Goal: Task Accomplishment & Management: Manage account settings

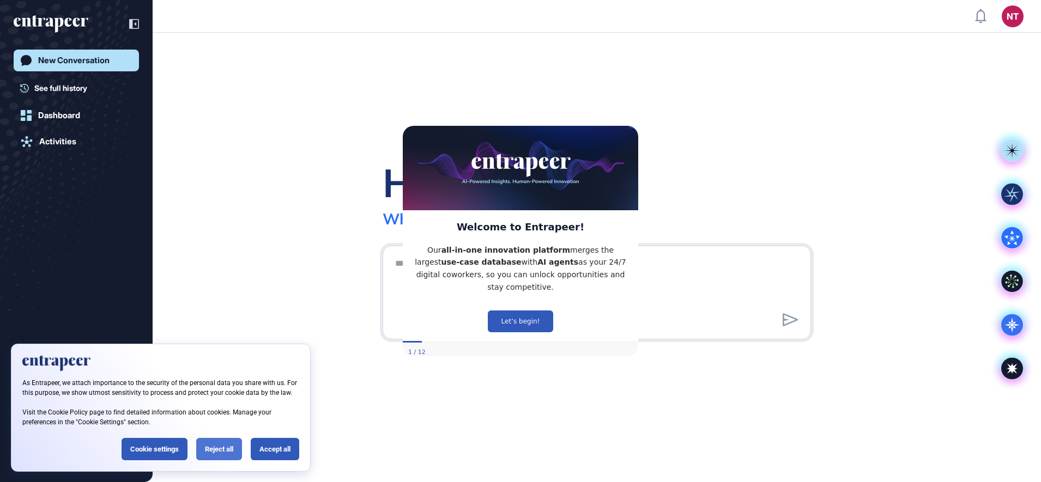
click at [225, 449] on div "Reject all" at bounding box center [219, 449] width 46 height 22
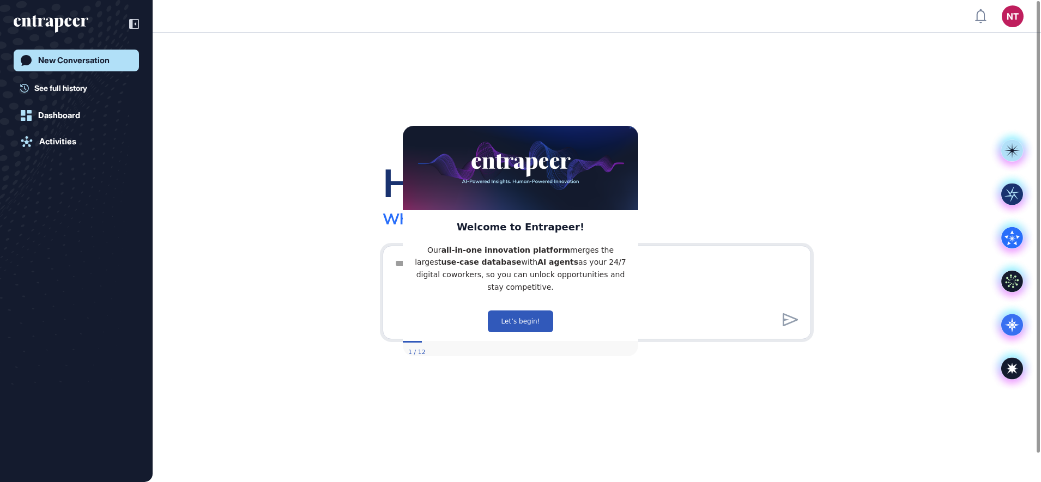
click at [631, 129] on icon "Close Preview" at bounding box center [632, 126] width 4 height 4
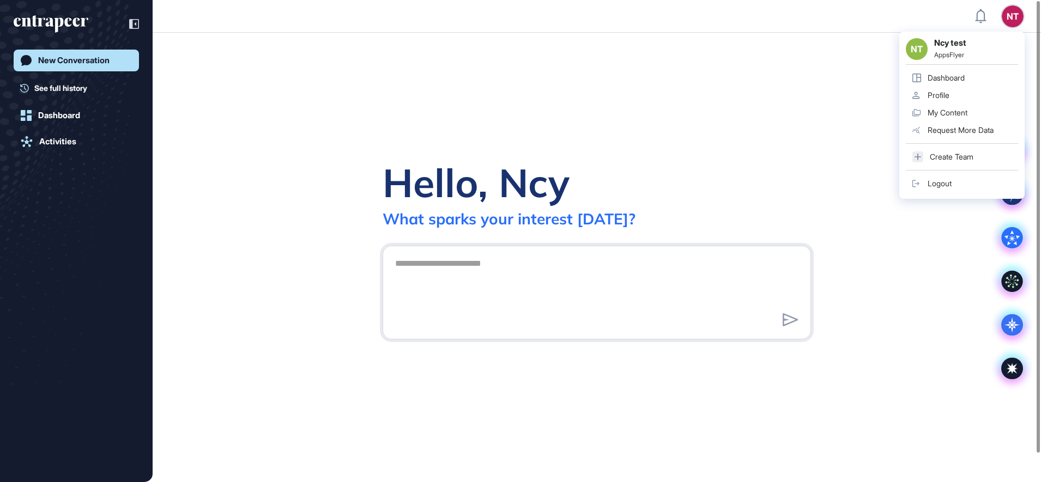
drag, startPoint x: 949, startPoint y: 95, endPoint x: 937, endPoint y: 95, distance: 12.5
click at [949, 95] on div "Profile" at bounding box center [939, 95] width 22 height 9
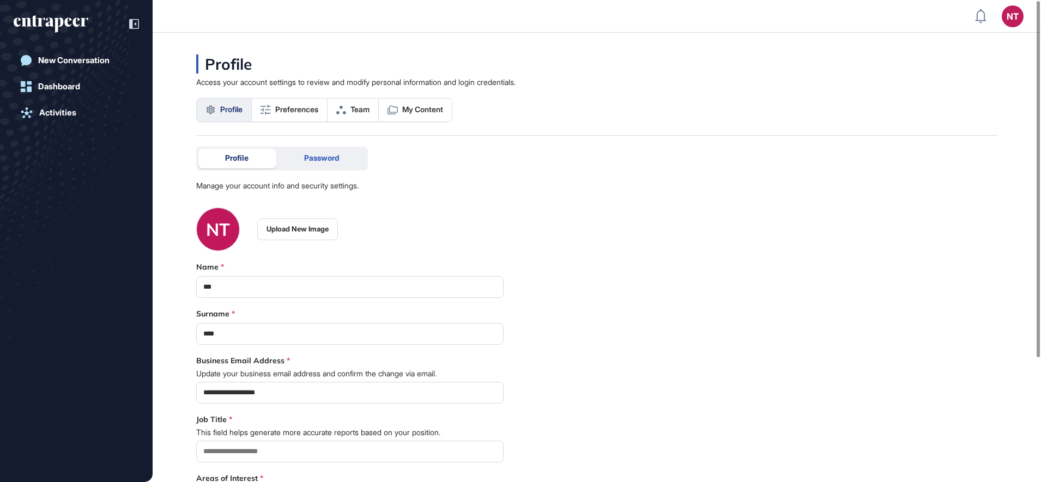
click at [317, 158] on span "Password" at bounding box center [321, 158] width 35 height 9
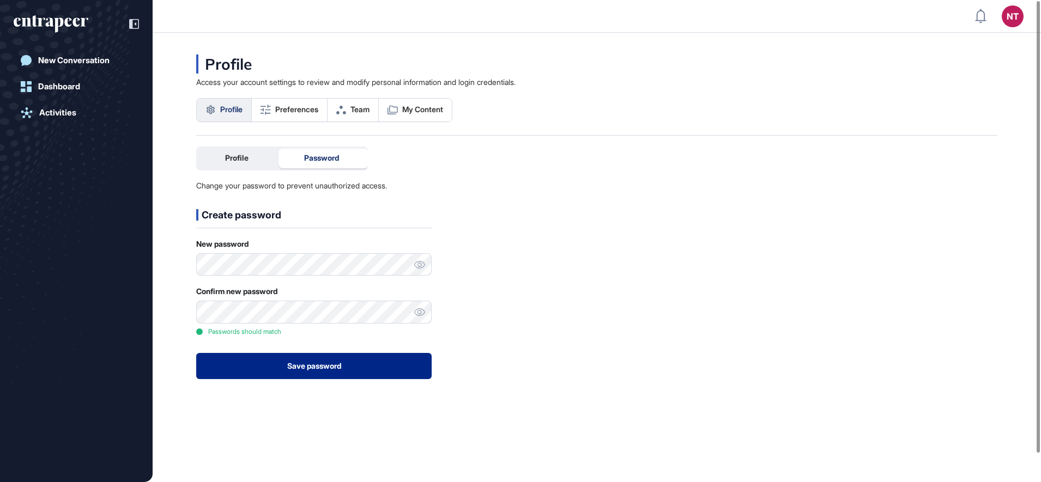
click at [263, 374] on button "Save password" at bounding box center [313, 366] width 235 height 26
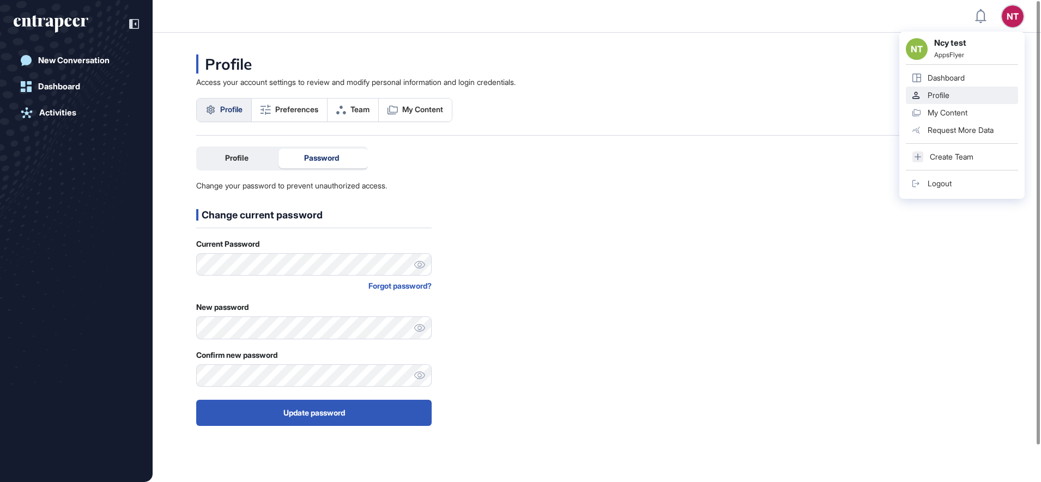
click at [962, 183] on link "Logout" at bounding box center [962, 183] width 112 height 17
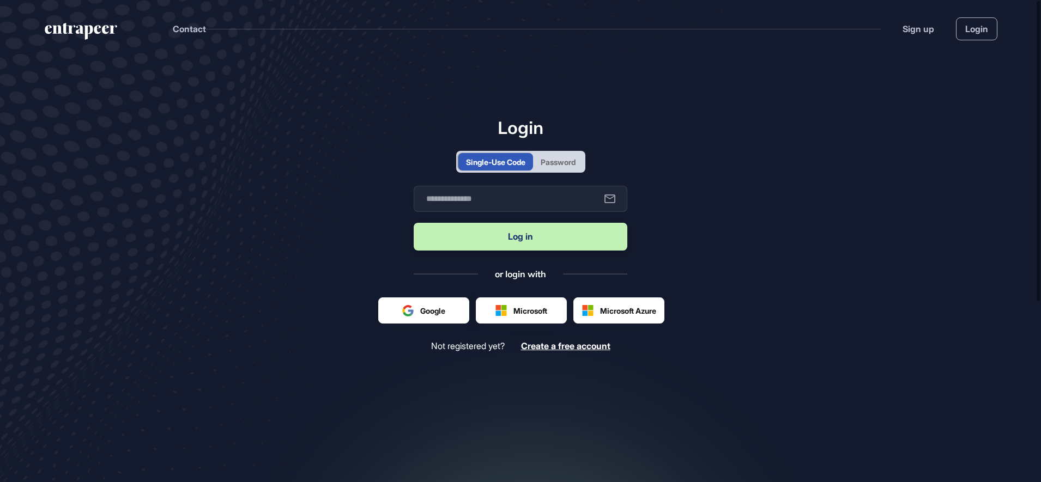
click at [553, 159] on div "Password" at bounding box center [558, 161] width 35 height 11
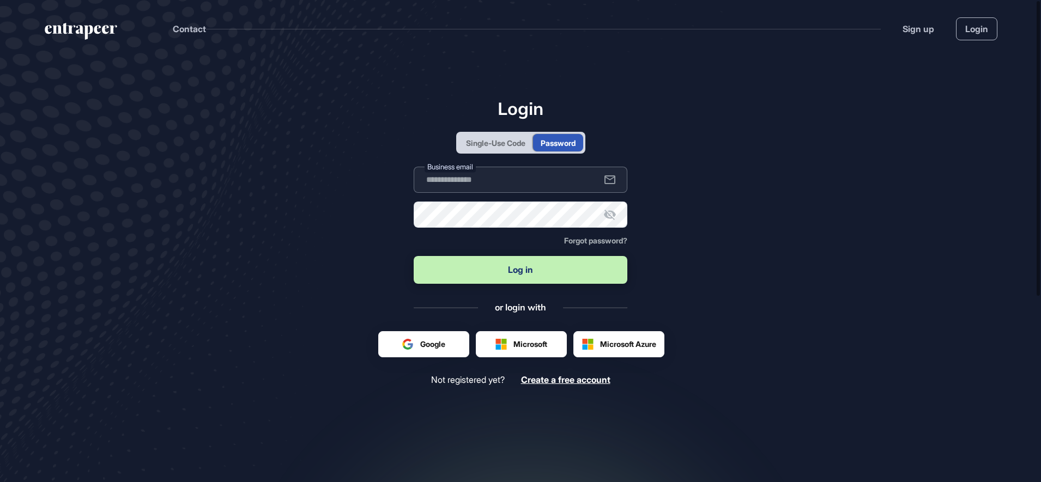
click at [513, 187] on input "text" at bounding box center [521, 180] width 214 height 26
type input "**********"
click at [511, 269] on button "Log in" at bounding box center [521, 270] width 214 height 28
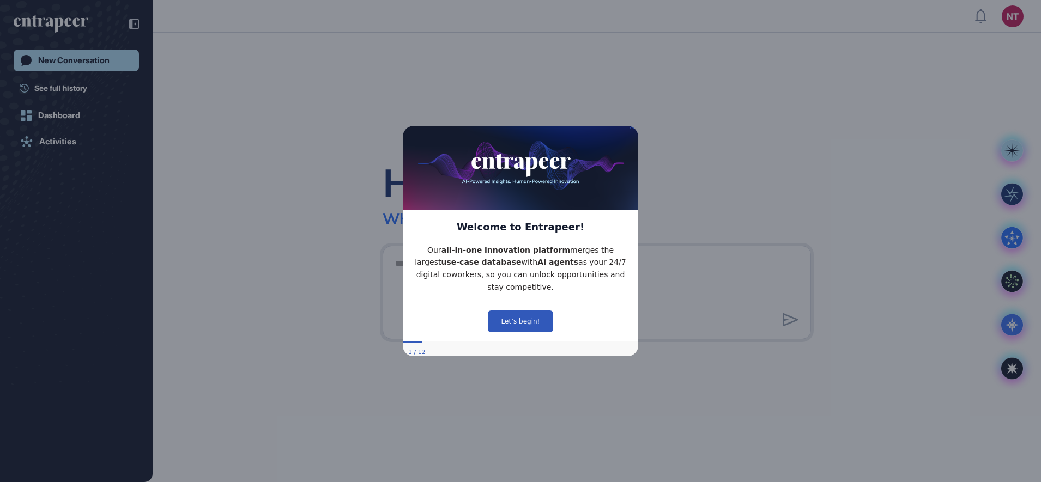
drag, startPoint x: 631, startPoint y: 131, endPoint x: 1109, endPoint y: 254, distance: 493.5
click at [631, 129] on icon "Close Preview" at bounding box center [632, 126] width 4 height 4
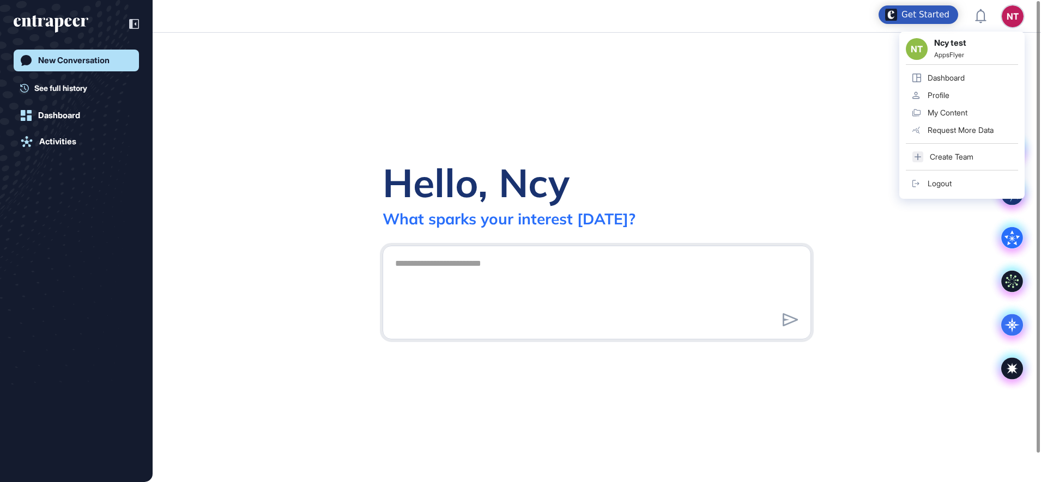
click at [925, 179] on link "Logout" at bounding box center [962, 183] width 112 height 17
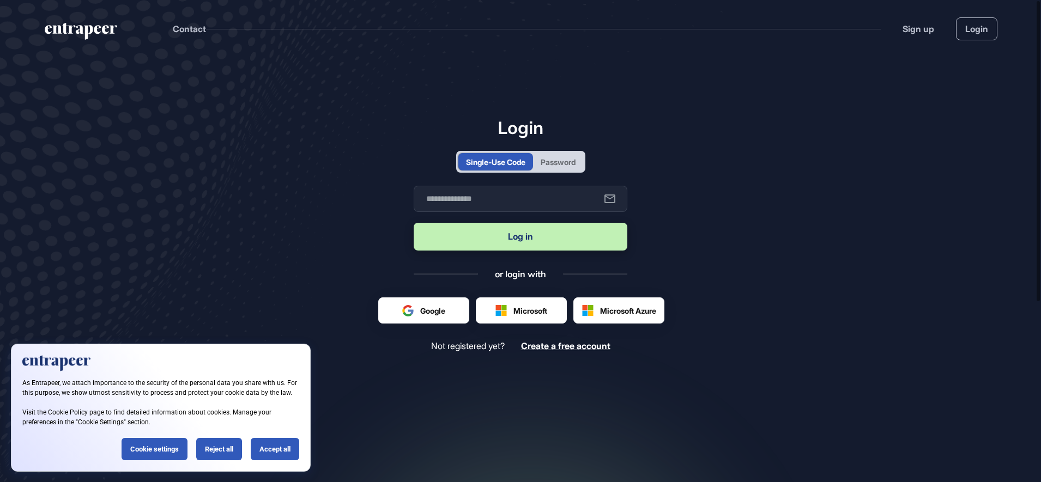
scroll to position [1, 1]
click at [570, 153] on div "Single-Use Code Password" at bounding box center [520, 162] width 129 height 22
click at [566, 167] on div "Password" at bounding box center [558, 161] width 35 height 11
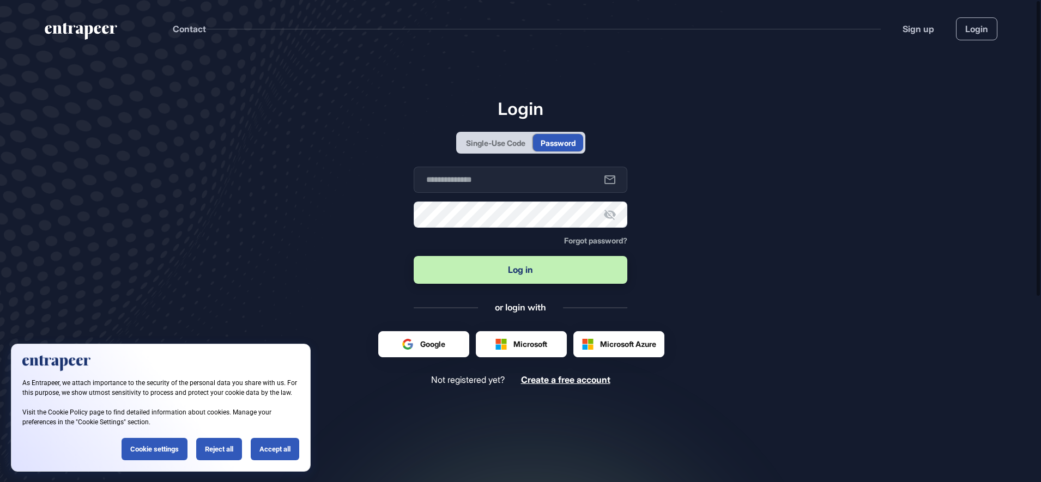
scroll to position [0, 0]
click at [542, 183] on input "text" at bounding box center [521, 180] width 214 height 26
type input "**********"
click at [482, 263] on button "Log in" at bounding box center [521, 270] width 214 height 28
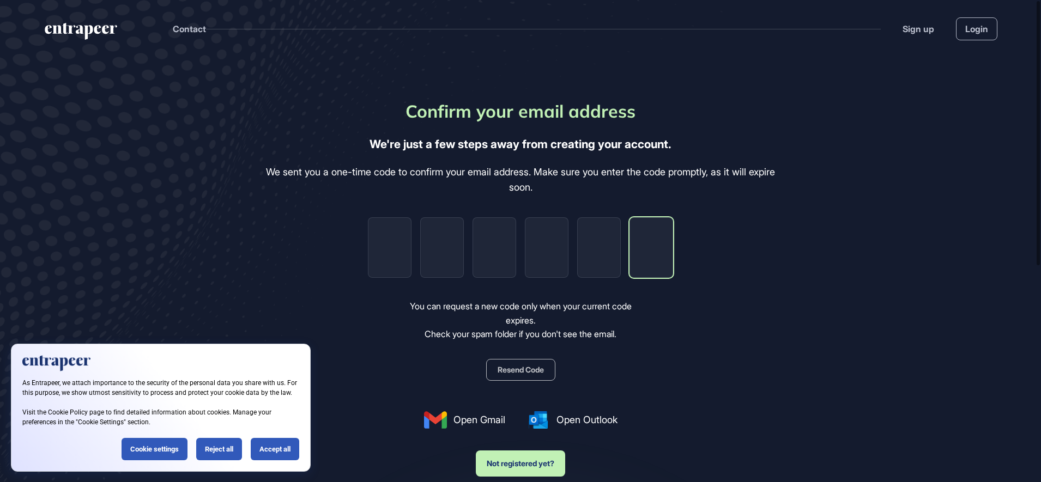
paste input "*"
type input "*"
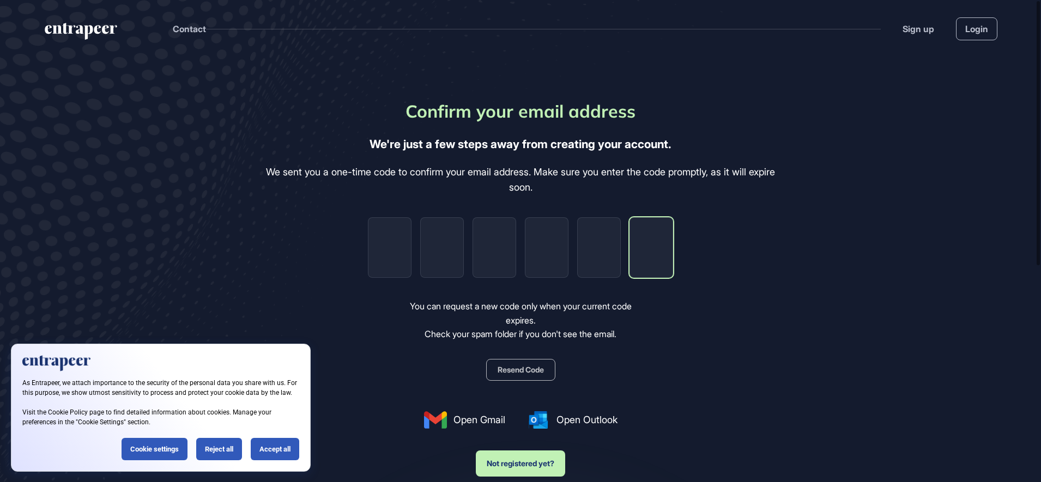
type input "*"
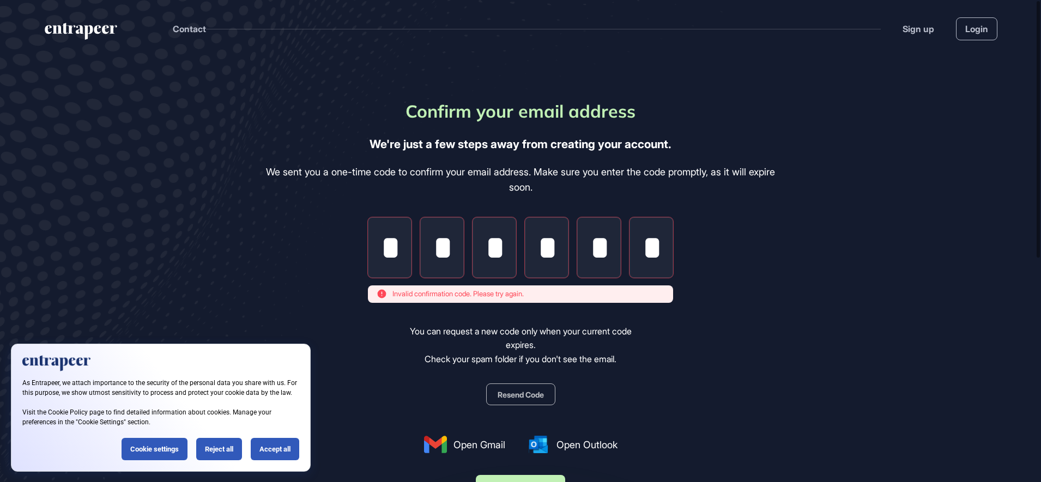
click at [395, 259] on input "*" at bounding box center [390, 247] width 44 height 60
click at [380, 241] on input "*" at bounding box center [390, 247] width 44 height 60
paste input "tel"
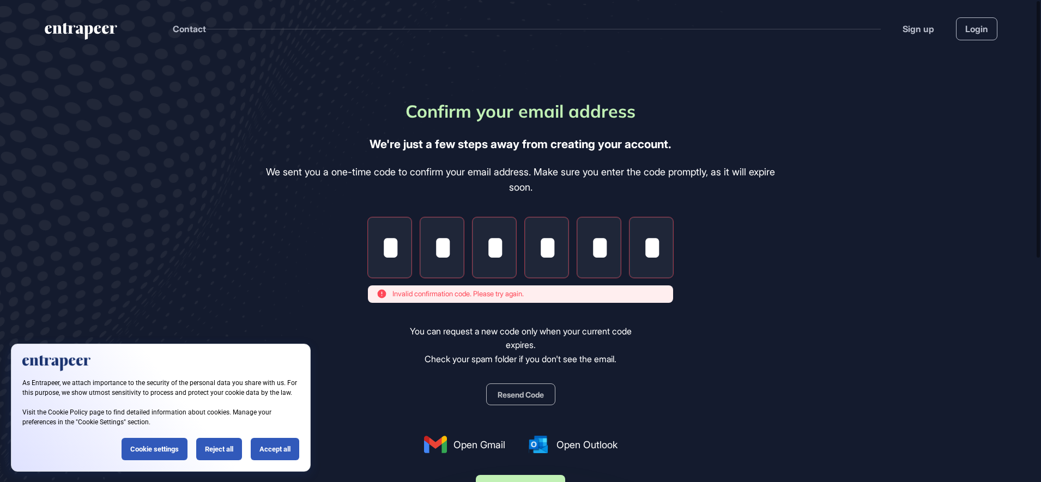
scroll to position [0, 2]
type input "*"
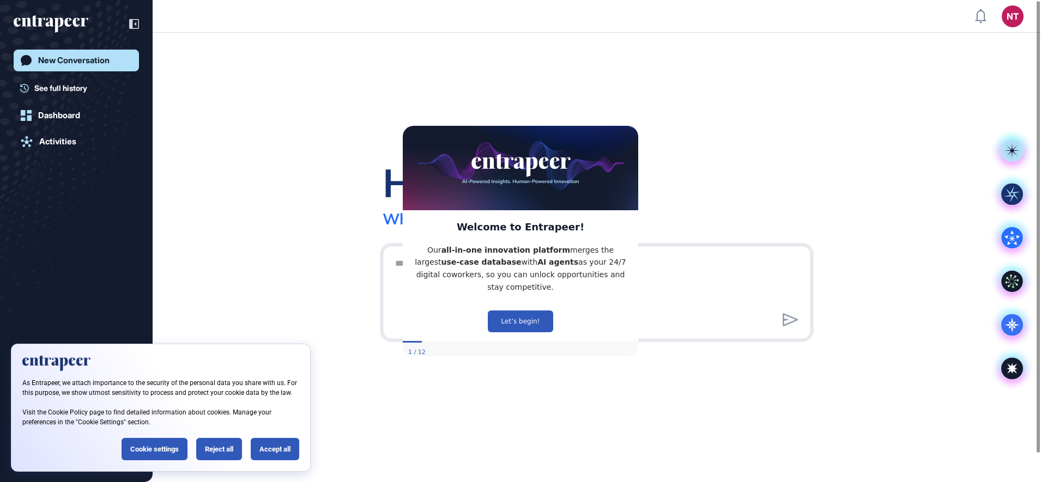
click at [631, 129] on icon "Close Preview" at bounding box center [632, 126] width 4 height 4
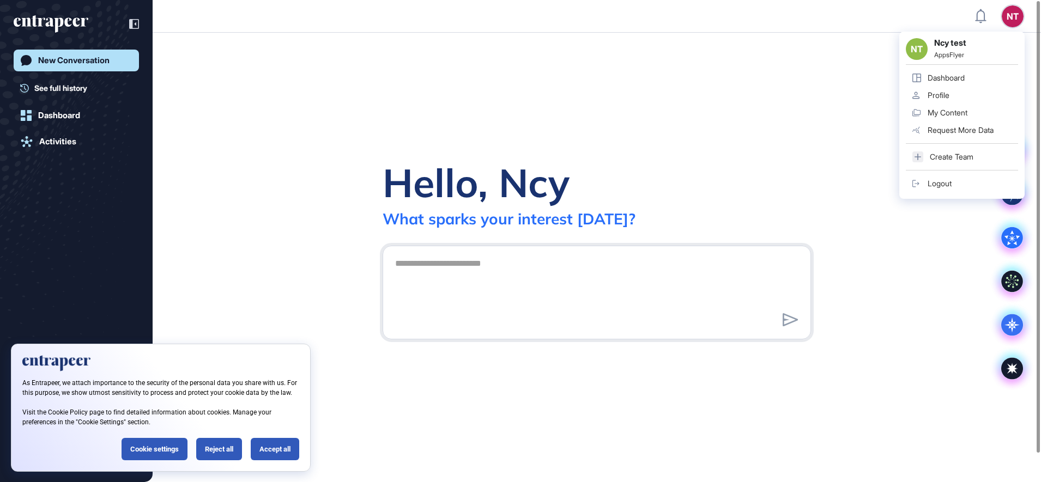
click at [934, 188] on link "Logout" at bounding box center [962, 183] width 112 height 17
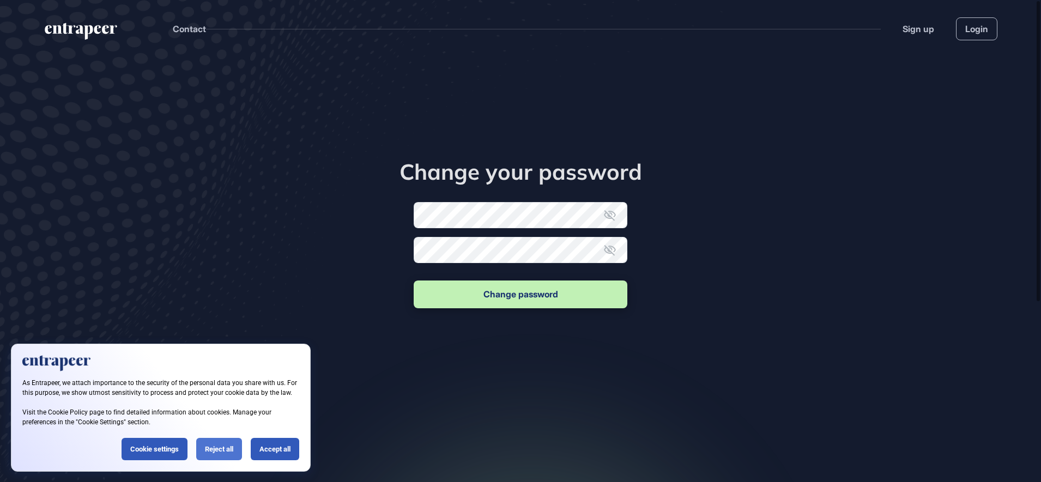
click at [222, 447] on div "Reject all" at bounding box center [219, 449] width 46 height 22
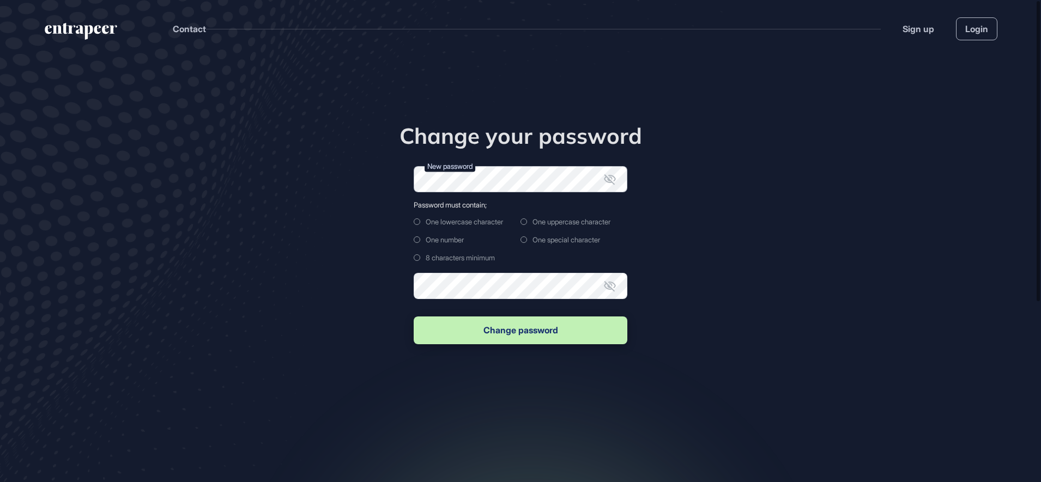
click at [508, 220] on form "New password Password must contain; One lowercase character One uppercase chara…" at bounding box center [521, 256] width 214 height 180
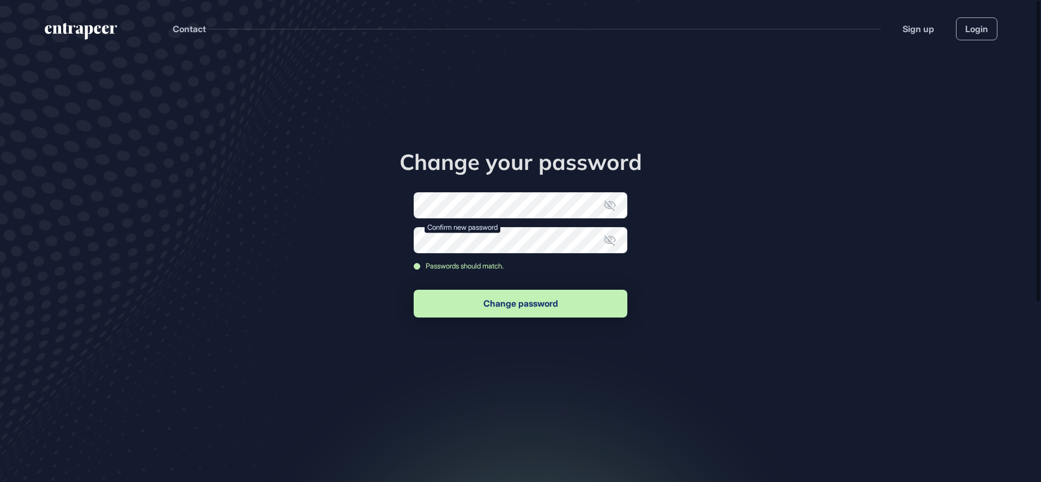
click at [479, 308] on button "Change password" at bounding box center [521, 304] width 214 height 28
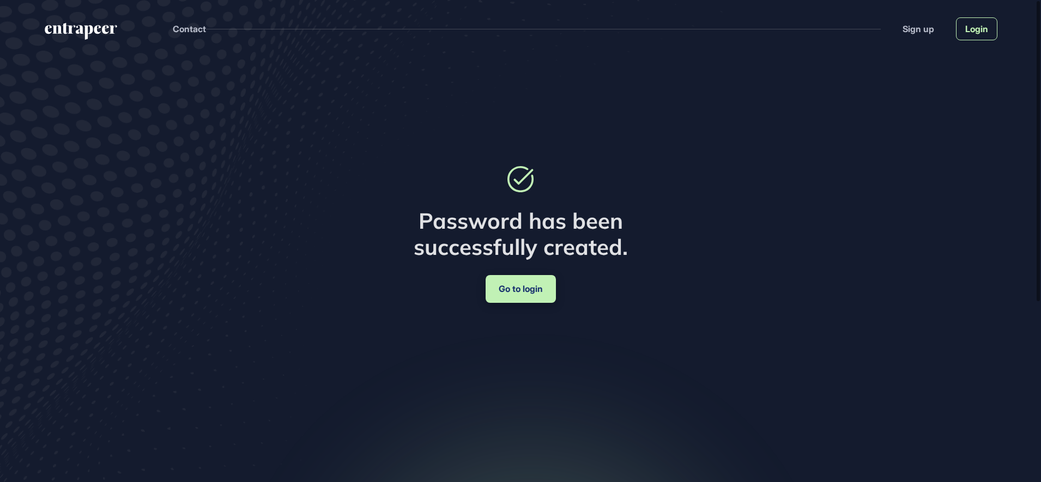
click at [984, 31] on link "Login" at bounding box center [976, 28] width 41 height 23
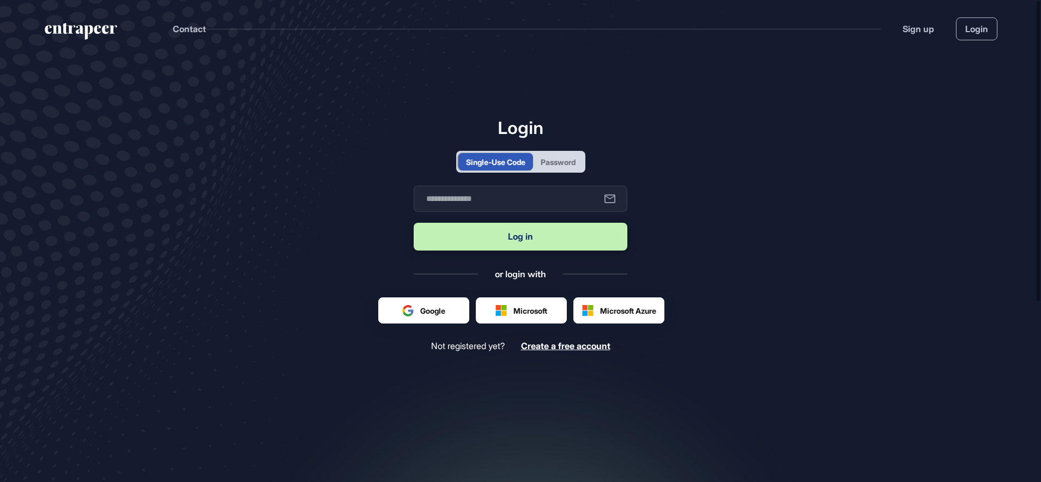
click at [562, 162] on div "Password" at bounding box center [558, 161] width 35 height 11
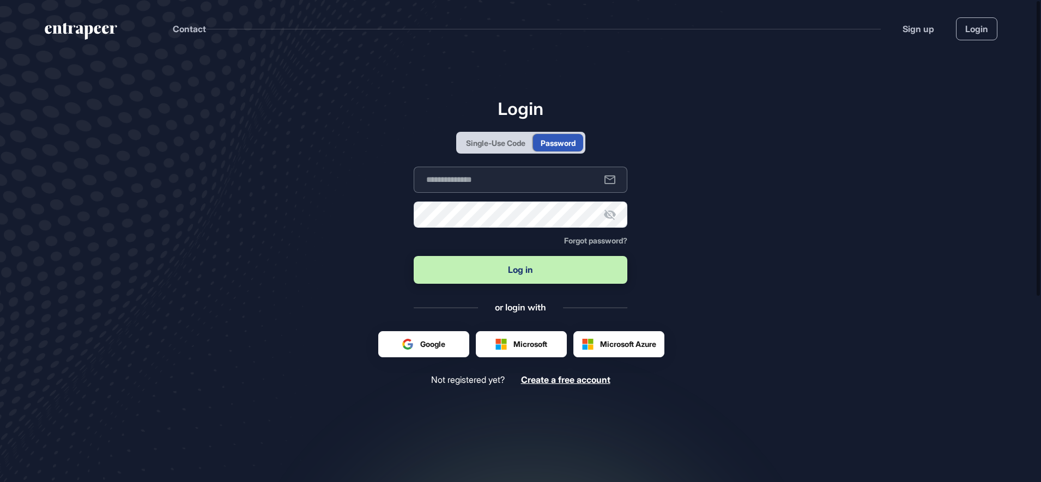
click at [545, 179] on input "text" at bounding box center [521, 180] width 214 height 26
type input "**********"
click at [516, 276] on button "Log in" at bounding box center [521, 270] width 214 height 28
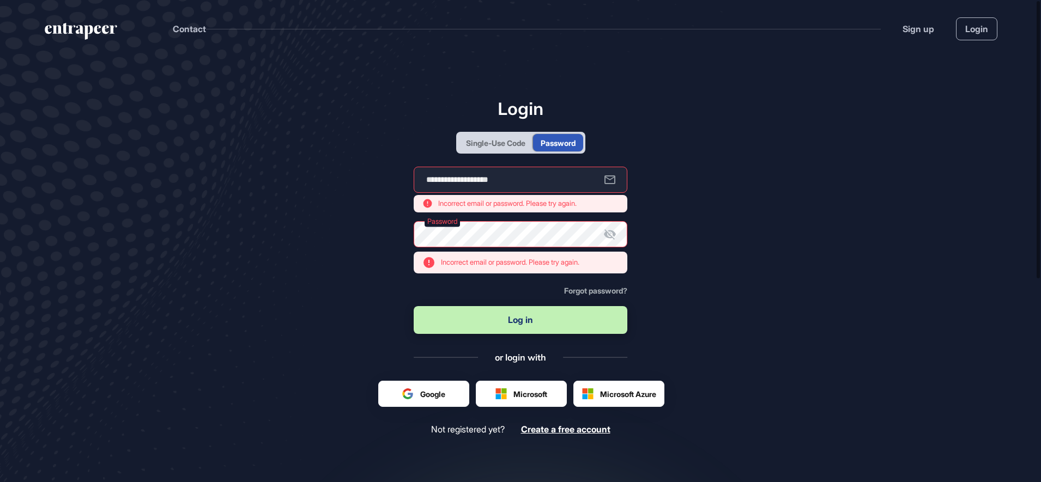
click at [611, 236] on icon at bounding box center [610, 234] width 12 height 10
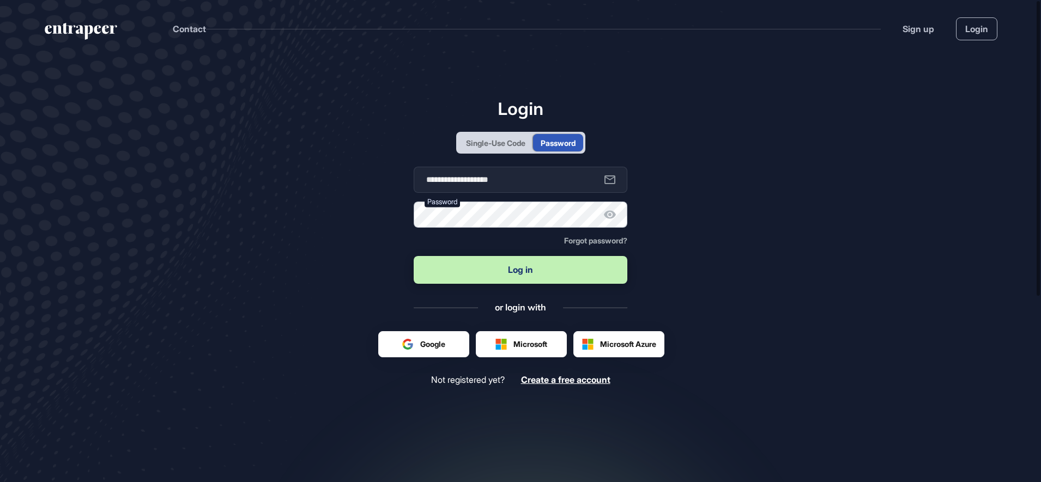
click at [414, 256] on button "Log in" at bounding box center [521, 270] width 214 height 28
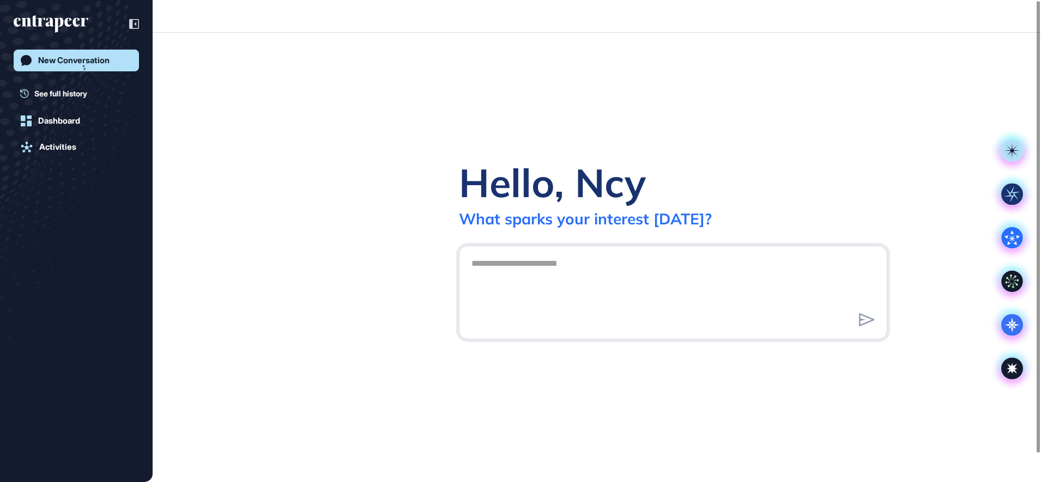
scroll to position [1, 1]
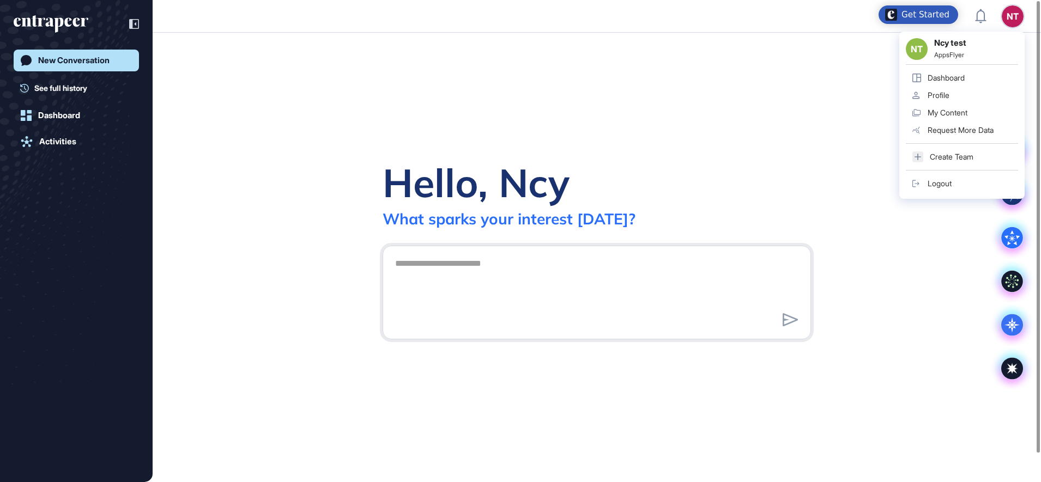
click at [947, 185] on div "Logout" at bounding box center [940, 183] width 24 height 9
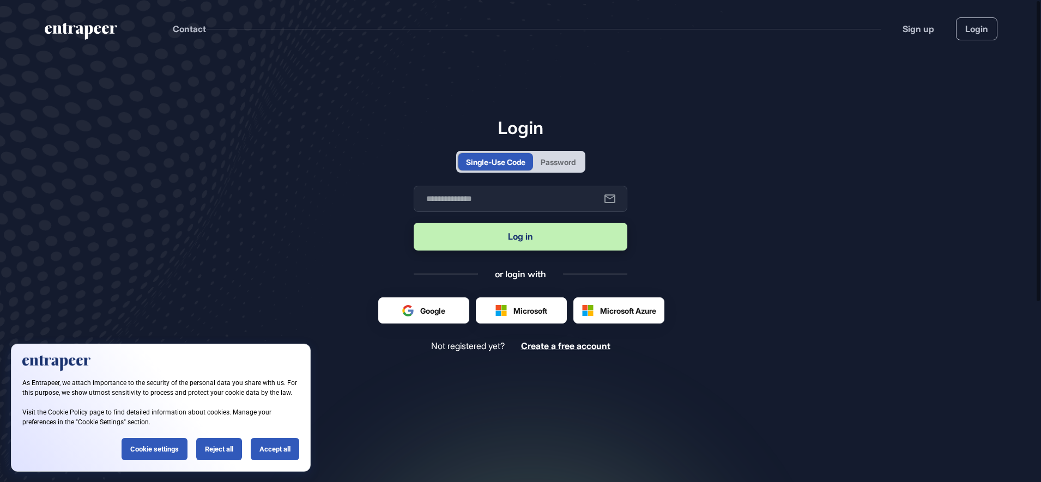
scroll to position [1, 1]
click at [555, 160] on div "Password" at bounding box center [558, 161] width 35 height 11
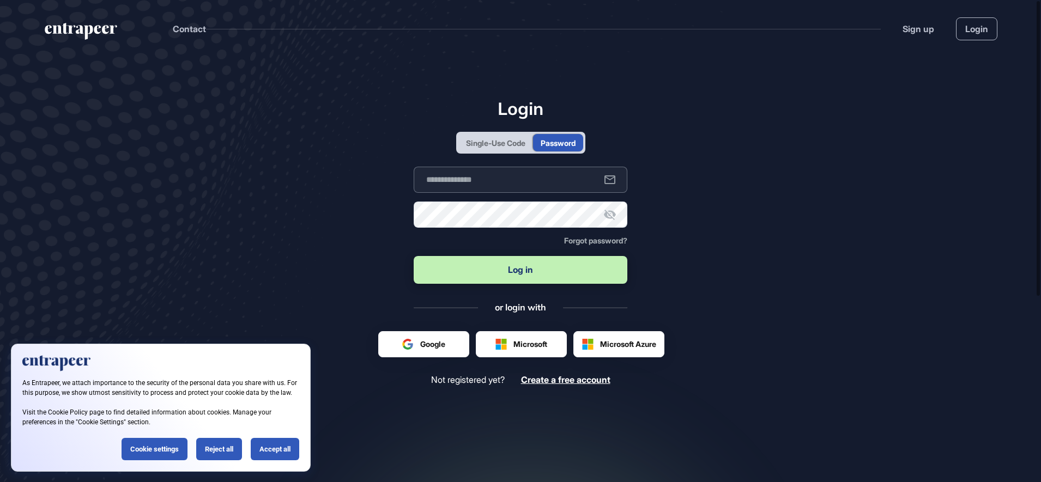
scroll to position [0, 0]
click at [505, 190] on input "text" at bounding box center [521, 180] width 214 height 26
type input "**********"
click at [414, 256] on button "Log in" at bounding box center [521, 270] width 214 height 28
